Goal: Transaction & Acquisition: Register for event/course

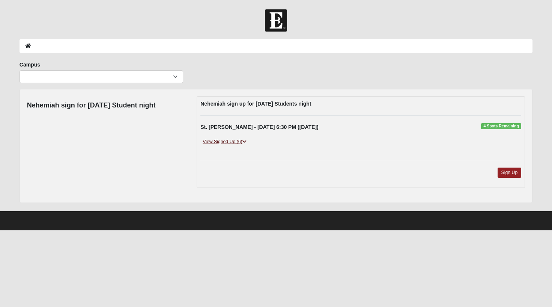
click at [245, 143] on icon at bounding box center [244, 141] width 4 height 5
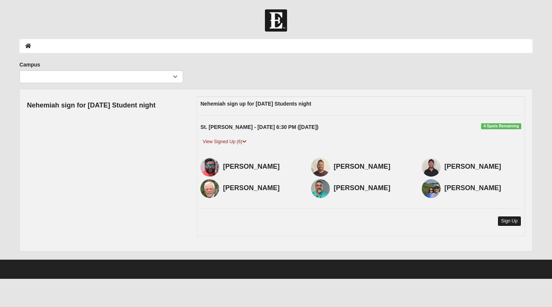
click at [508, 224] on link "Sign Up" at bounding box center [510, 221] width 24 height 10
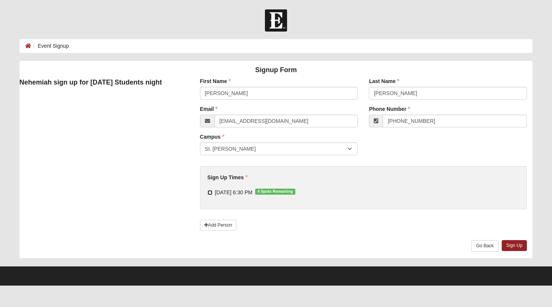
click at [209, 192] on input "9/30/2025 6:30 PM 4 Spots Remaining" at bounding box center [210, 192] width 5 height 5
checkbox input "true"
click at [515, 246] on link "Sign Up" at bounding box center [515, 245] width 26 height 11
